Goal: Book appointment/travel/reservation

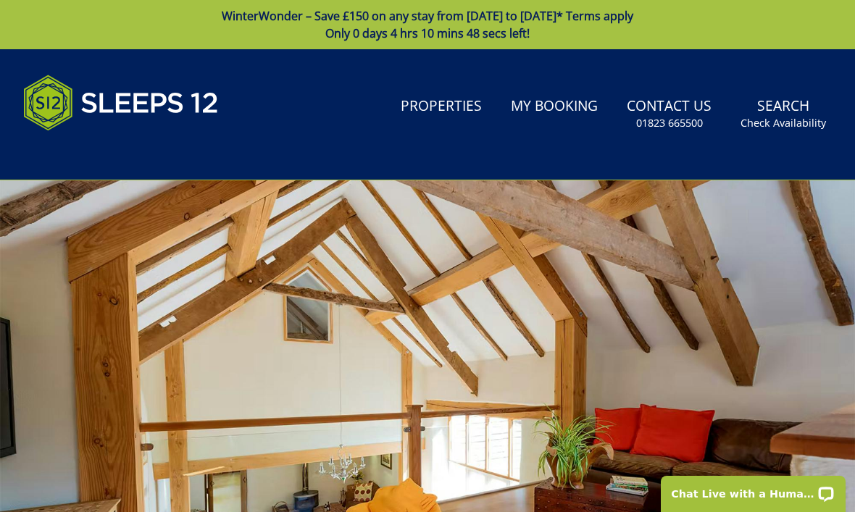
click at [443, 102] on link "Properties" at bounding box center [441, 107] width 93 height 33
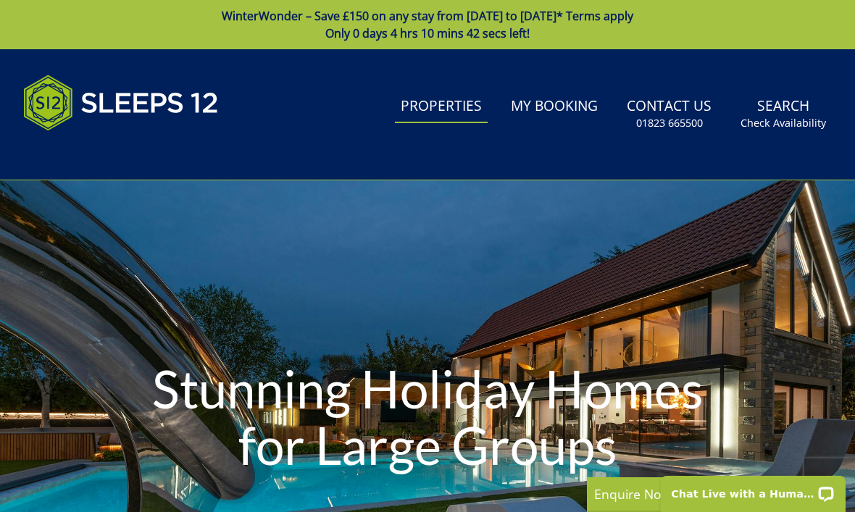
click at [790, 116] on small "Check Availability" at bounding box center [782, 123] width 85 height 14
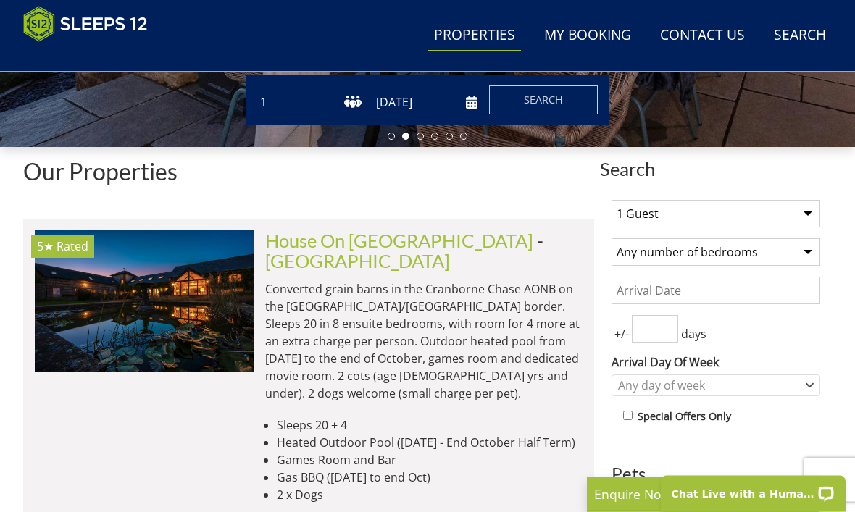
scroll to position [453, 0]
click at [794, 219] on select "1 Guest 2 Guests 3 Guests 4 Guests 5 Guests 6 Guests 7 Guests 8 Guests 9 Guests…" at bounding box center [715, 214] width 209 height 28
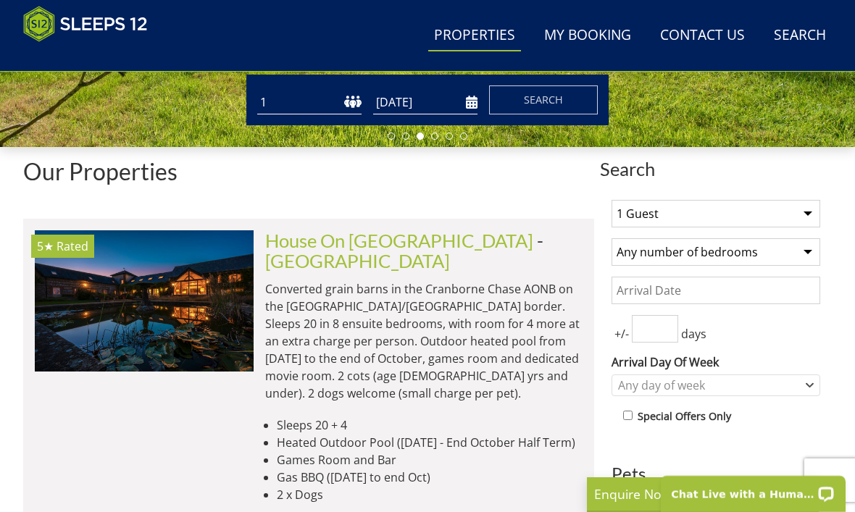
select select "10"
click at [799, 257] on select "Any number of bedrooms 4 Bedrooms 5 Bedrooms 6 Bedrooms 7 Bedrooms 8 Bedrooms 9…" at bounding box center [715, 252] width 209 height 28
select select "5"
click at [776, 297] on input "Date" at bounding box center [715, 291] width 209 height 28
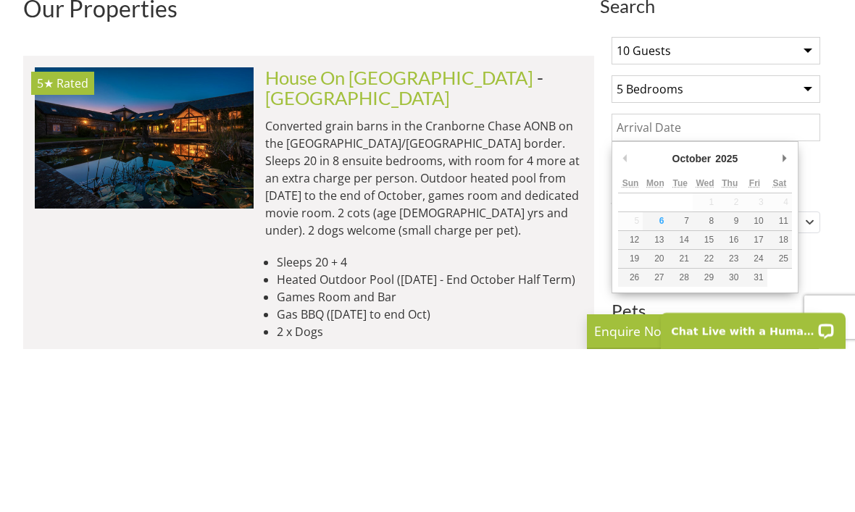
scroll to position [616, 0]
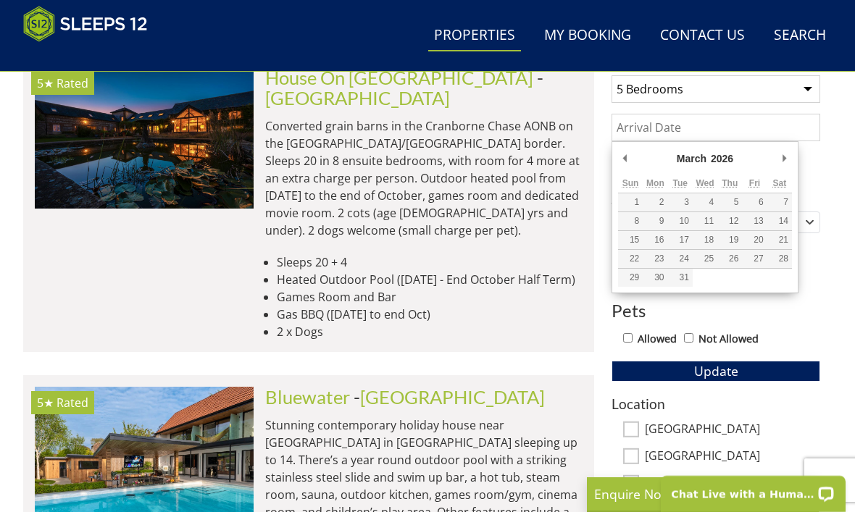
type input "[DATE]"
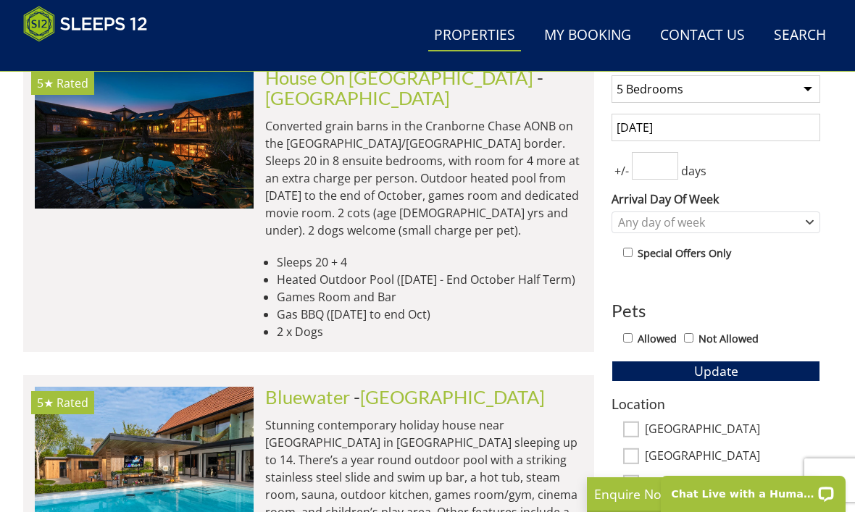
click at [652, 174] on input "number" at bounding box center [655, 166] width 46 height 28
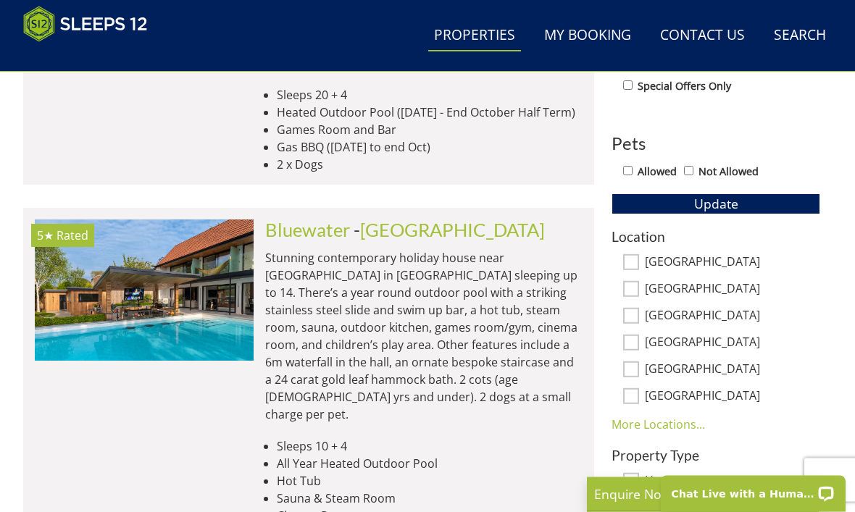
scroll to position [783, 0]
click at [693, 167] on input "Not Allowed" at bounding box center [688, 170] width 9 height 9
checkbox input "true"
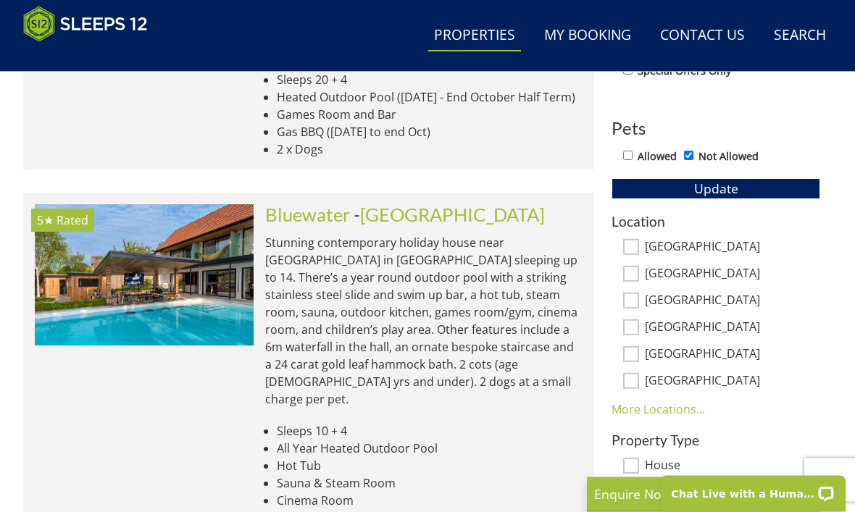
scroll to position [776, 0]
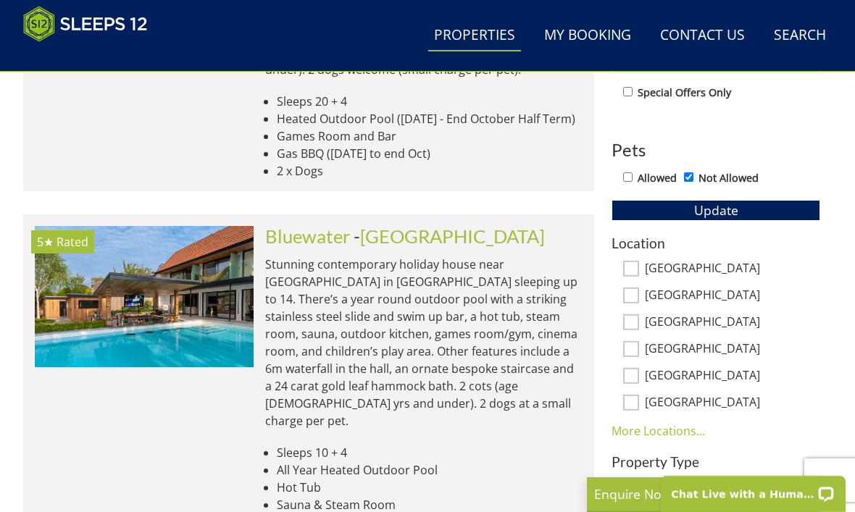
click at [804, 273] on label "[GEOGRAPHIC_DATA]" at bounding box center [732, 269] width 175 height 16
click at [639, 273] on input "[GEOGRAPHIC_DATA]" at bounding box center [631, 269] width 16 height 16
checkbox input "true"
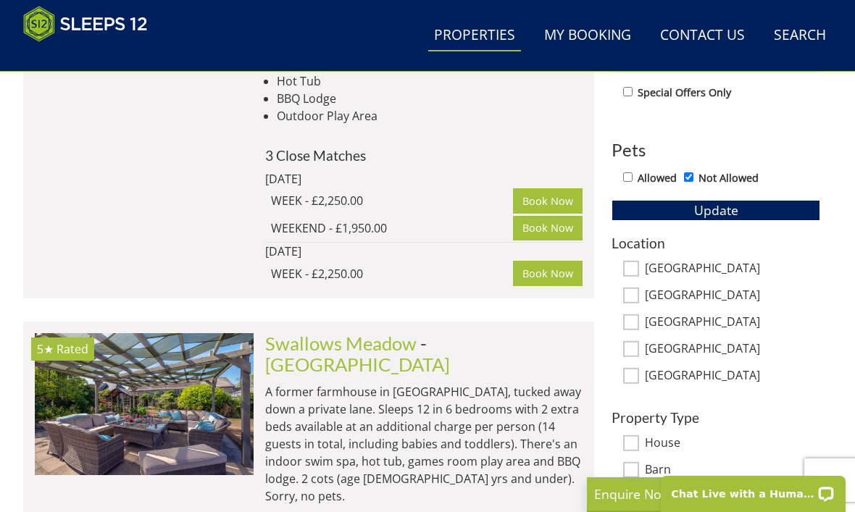
click at [724, 204] on span "Update" at bounding box center [716, 209] width 44 height 17
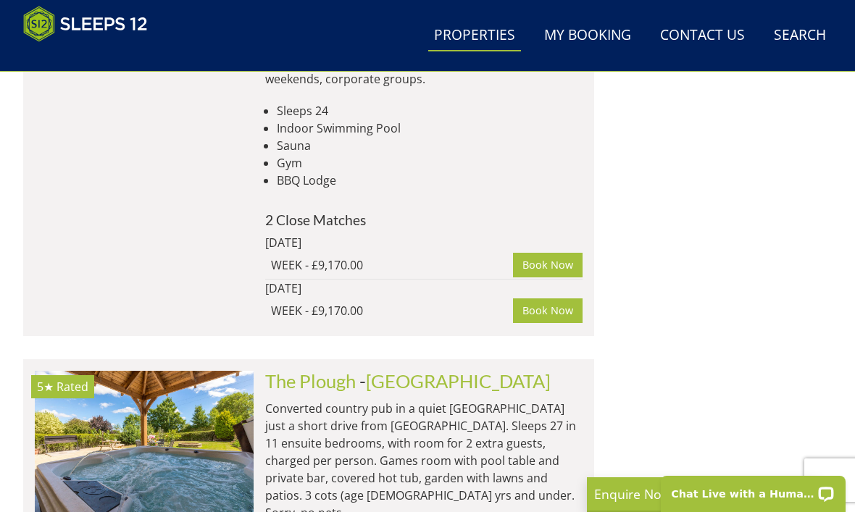
scroll to position [3845, 0]
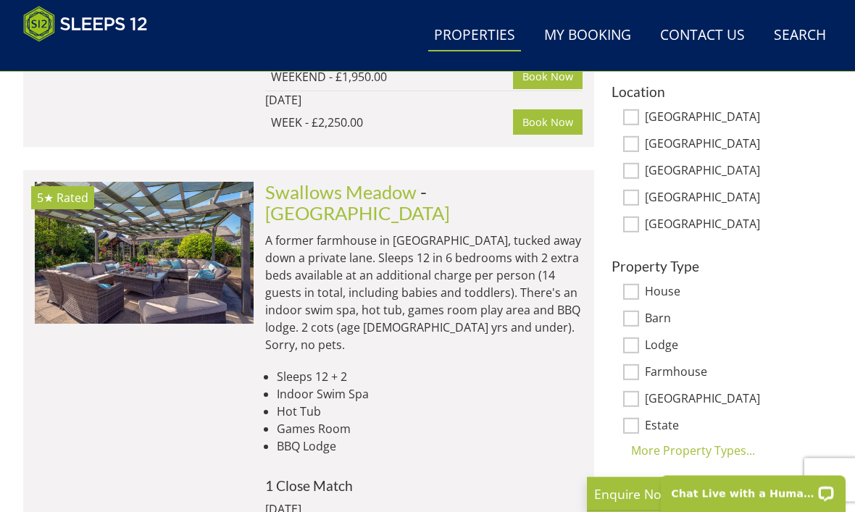
scroll to position [942, 0]
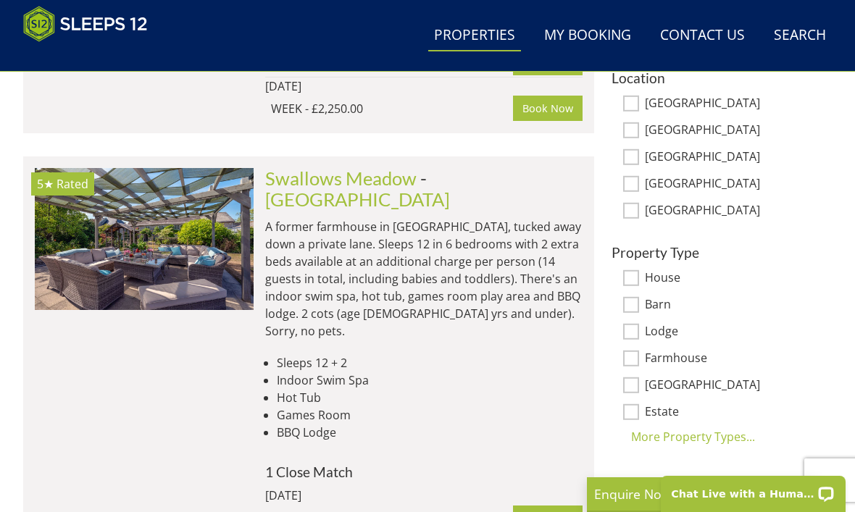
click at [450, 188] on link "[GEOGRAPHIC_DATA]" at bounding box center [357, 199] width 185 height 22
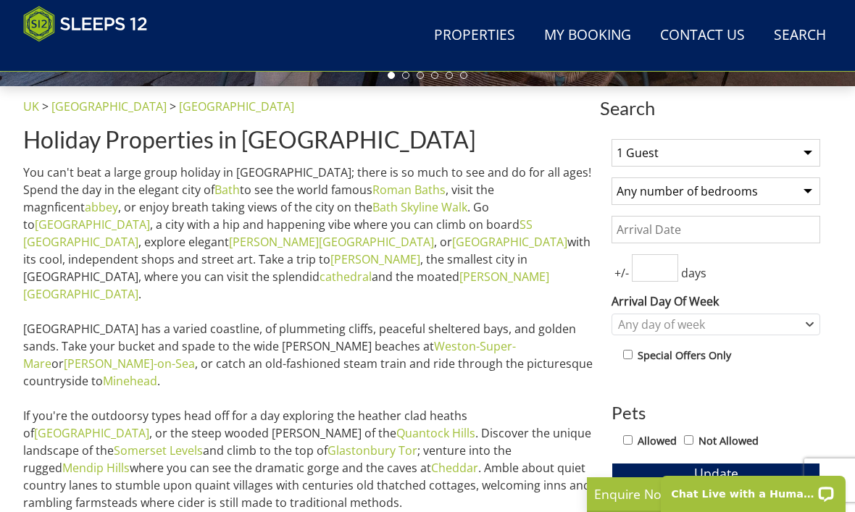
select select "10"
select select "5"
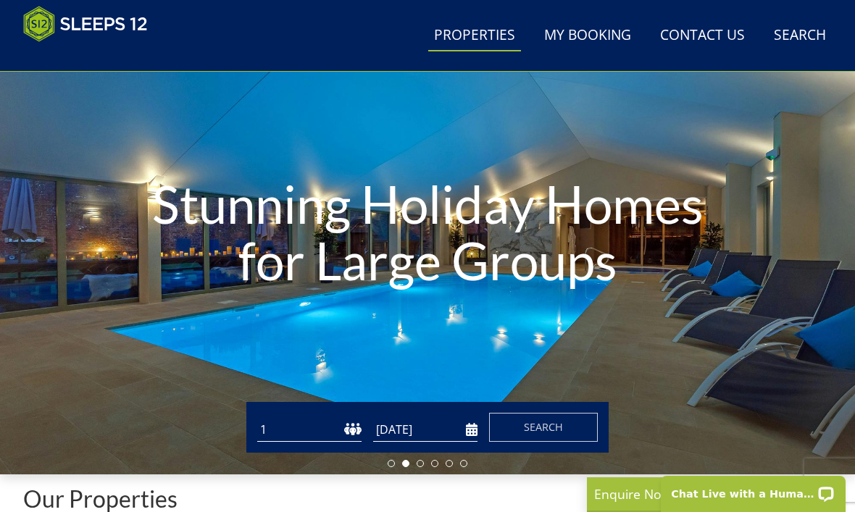
scroll to position [125, 0]
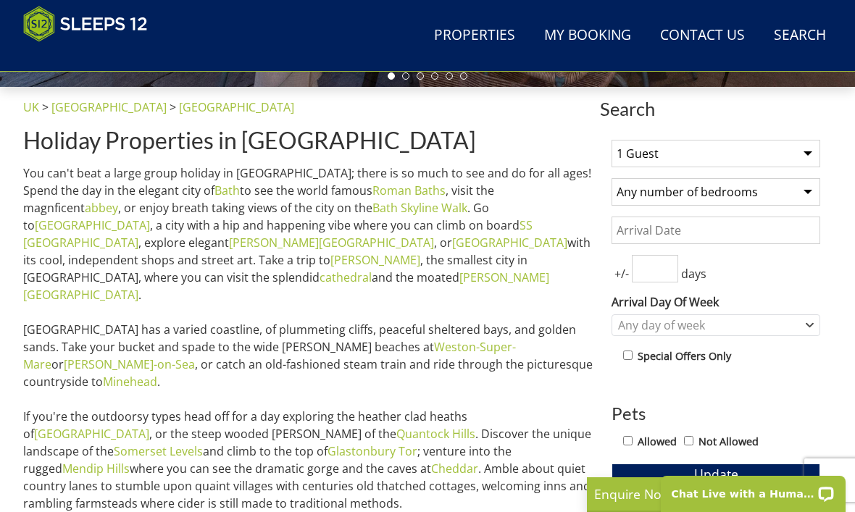
select select "10"
select select "5"
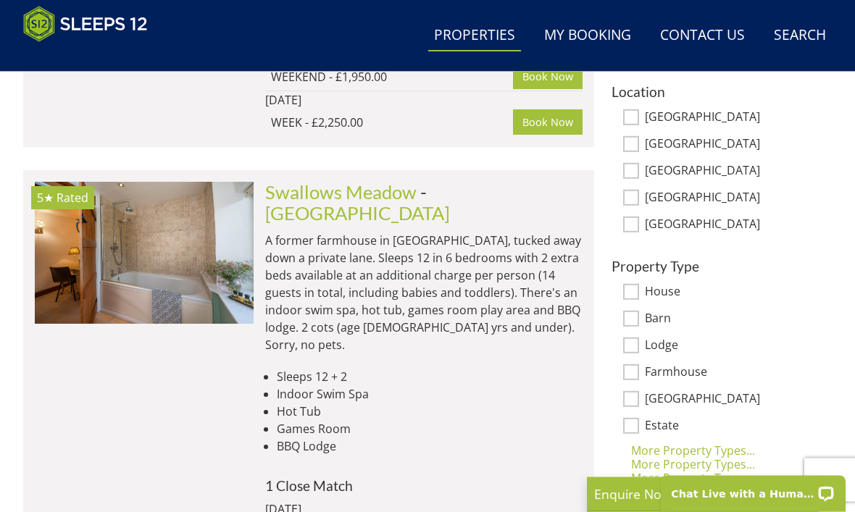
scroll to position [928, 0]
click at [301, 193] on link "Swallows Meadow" at bounding box center [340, 192] width 151 height 22
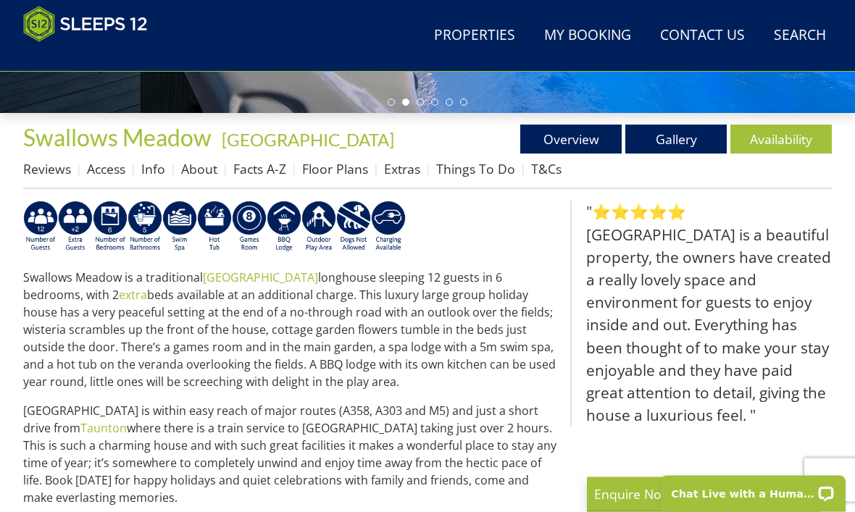
scroll to position [487, 0]
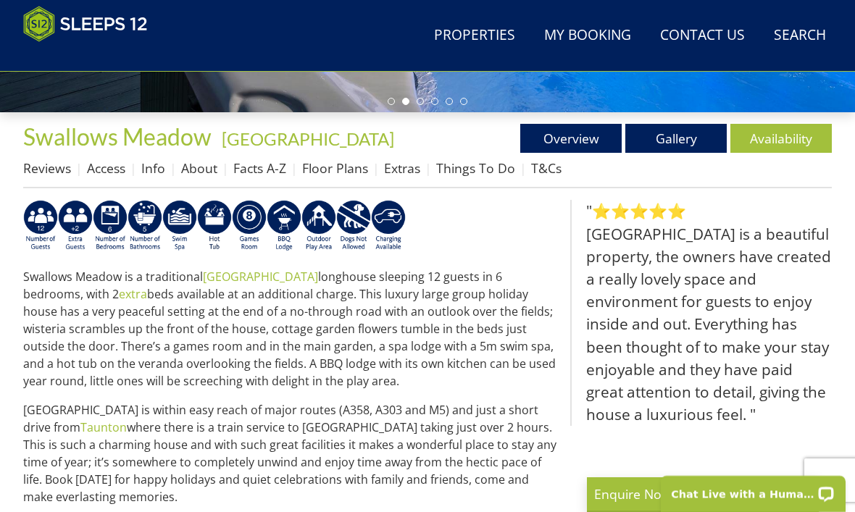
click at [679, 133] on link "Gallery" at bounding box center [675, 138] width 101 height 29
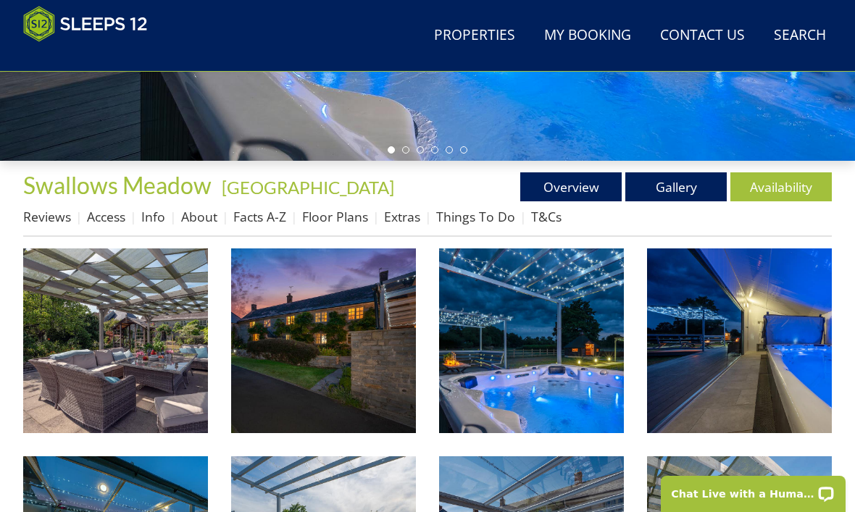
click at [108, 344] on img at bounding box center [115, 340] width 185 height 185
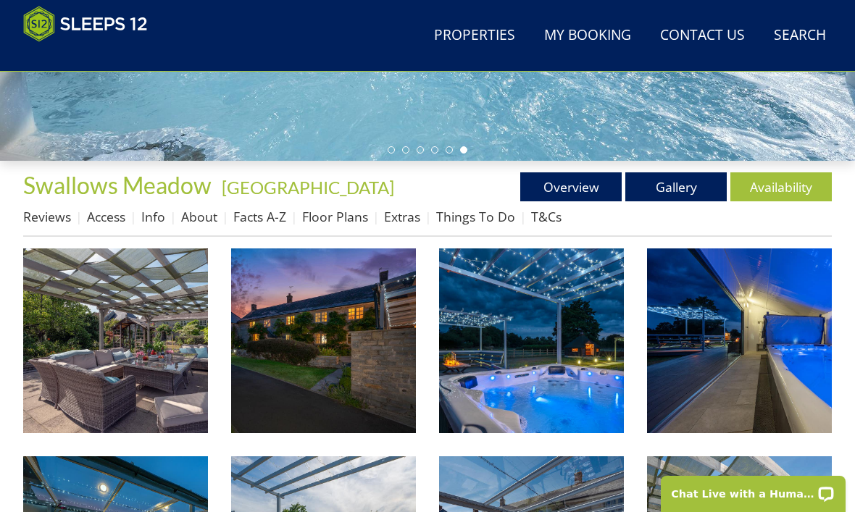
click at [775, 188] on link "Availability" at bounding box center [780, 186] width 101 height 29
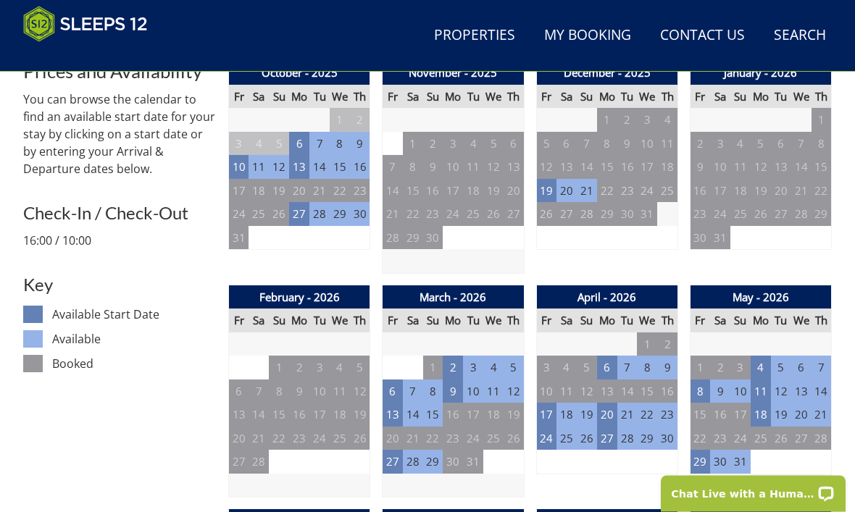
scroll to position [627, 0]
click at [456, 458] on td "30" at bounding box center [453, 462] width 20 height 24
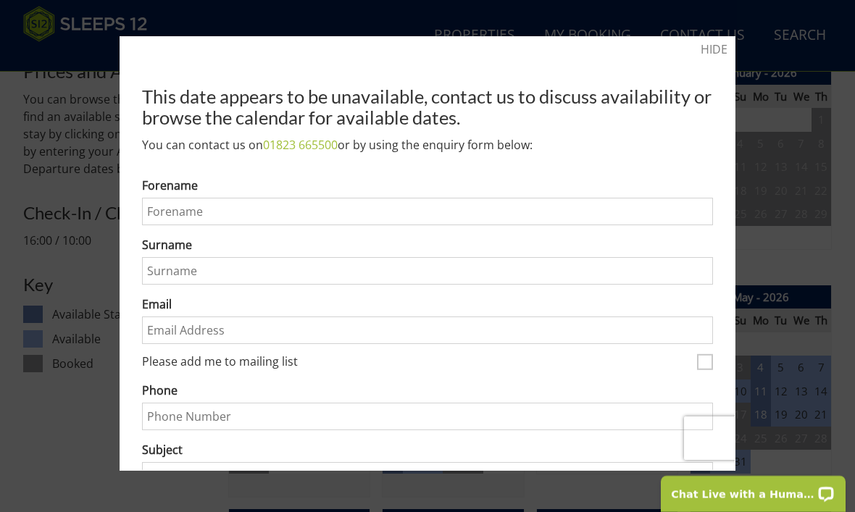
click at [59, 511] on div at bounding box center [427, 256] width 855 height 512
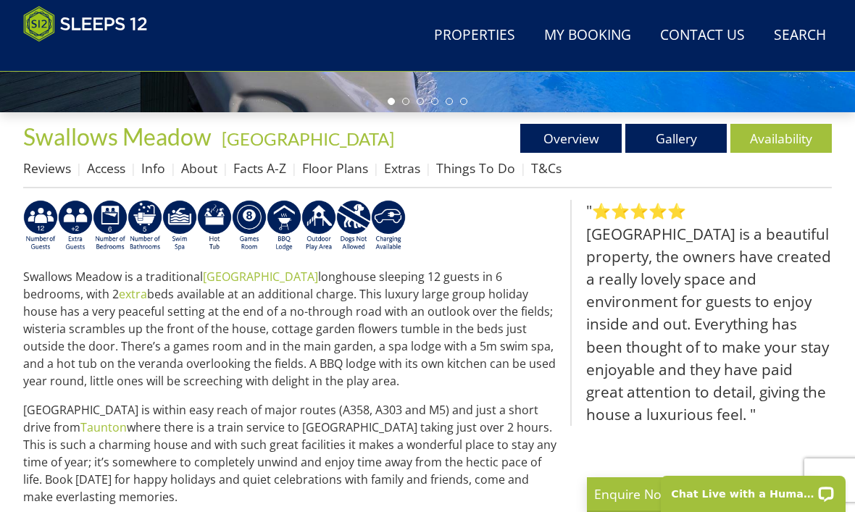
select select "10"
select select "5"
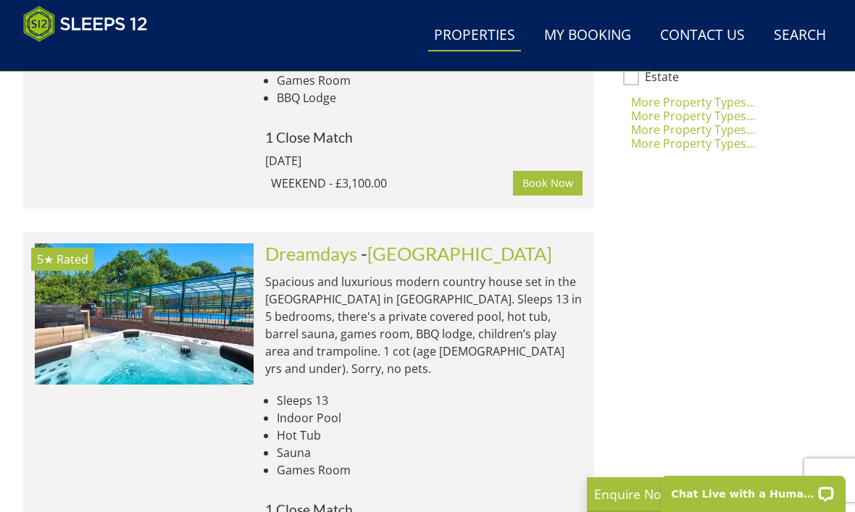
scroll to position [1272, 0]
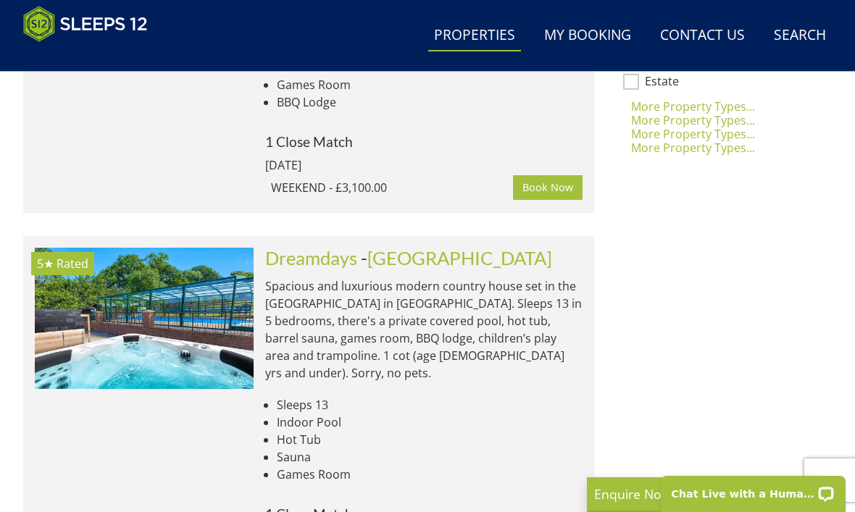
click at [315, 247] on link "Dreamdays" at bounding box center [311, 258] width 92 height 22
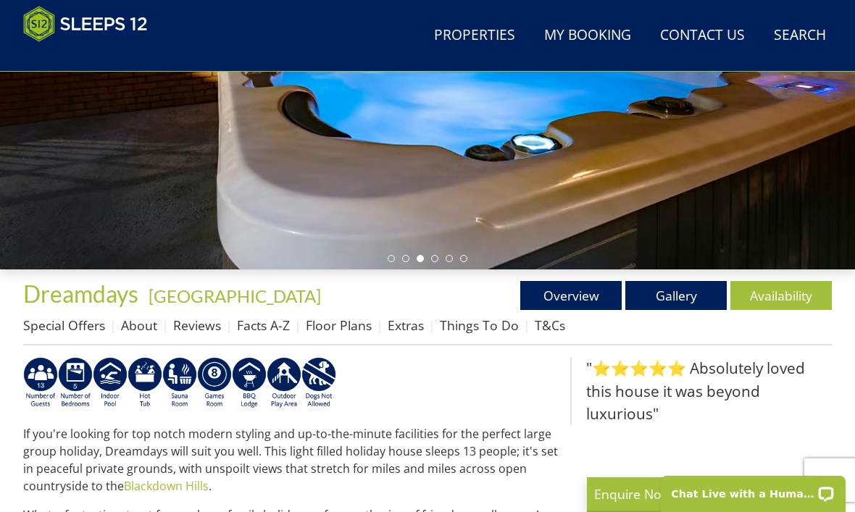
scroll to position [330, 0]
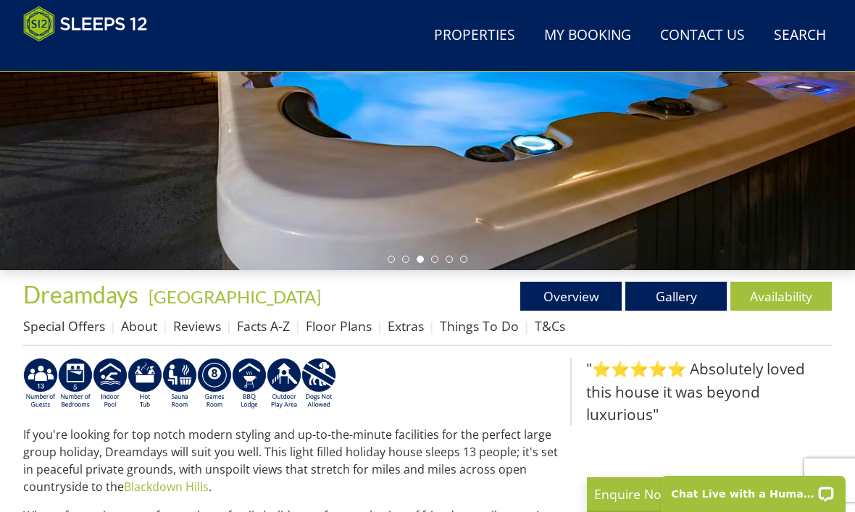
click at [777, 293] on link "Availability" at bounding box center [780, 296] width 101 height 29
